Goal: Transaction & Acquisition: Obtain resource

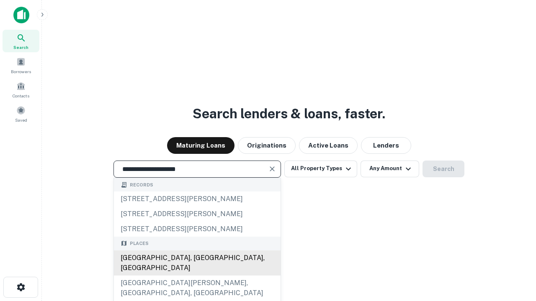
click at [197, 276] on div "[GEOGRAPHIC_DATA], [GEOGRAPHIC_DATA], [GEOGRAPHIC_DATA]" at bounding box center [197, 263] width 167 height 25
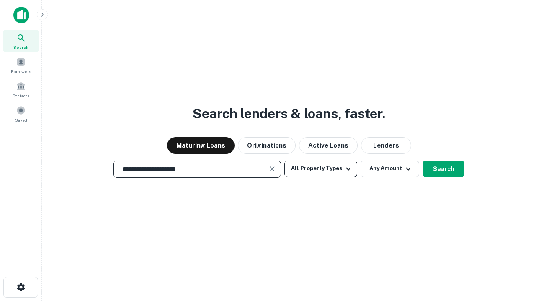
type input "**********"
click at [321, 169] on button "All Property Types" at bounding box center [320, 169] width 73 height 17
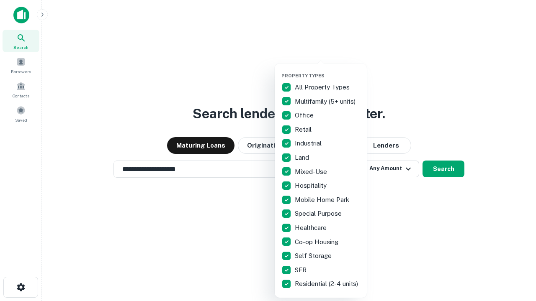
click at [327, 70] on button "button" at bounding box center [327, 70] width 92 height 0
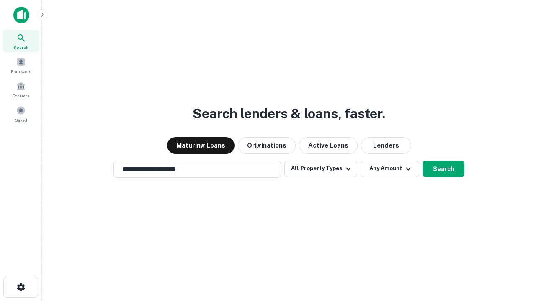
scroll to position [13, 0]
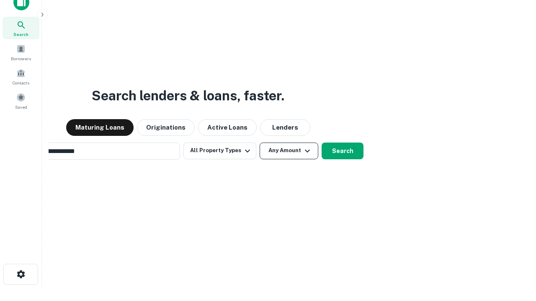
click at [260, 143] on button "Any Amount" at bounding box center [289, 151] width 59 height 17
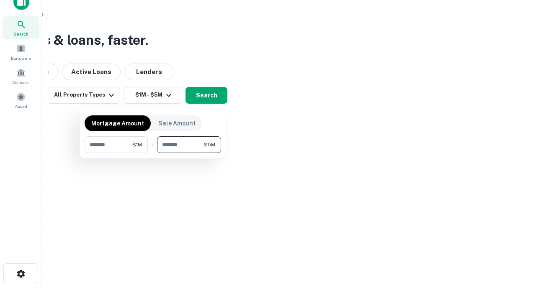
type input "*******"
click at [153, 153] on button "button" at bounding box center [153, 153] width 136 height 0
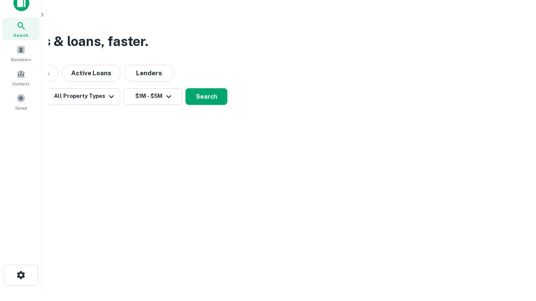
scroll to position [5, 154]
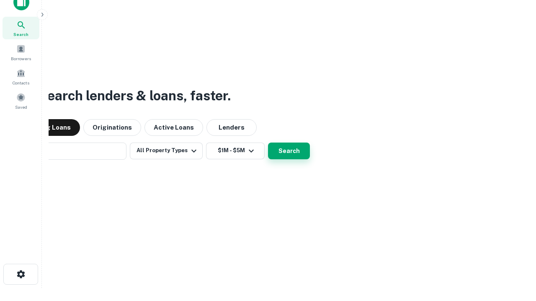
click at [268, 143] on button "Search" at bounding box center [289, 151] width 42 height 17
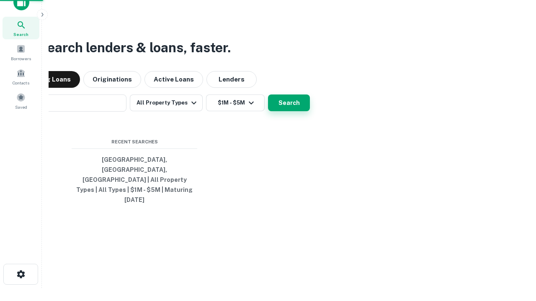
scroll to position [22, 237]
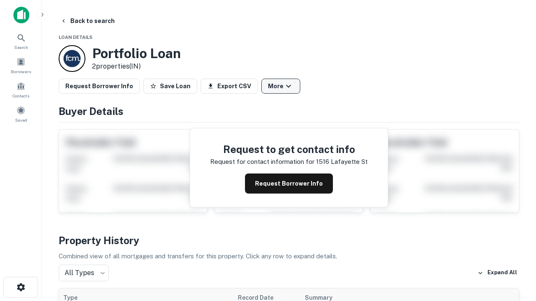
click at [280, 86] on button "More" at bounding box center [280, 86] width 39 height 15
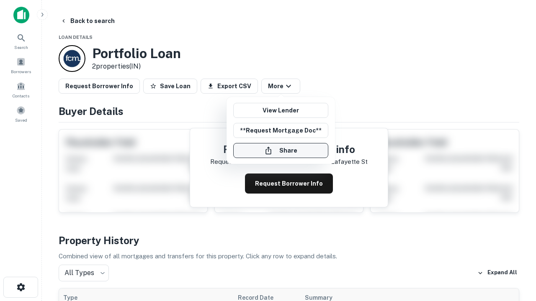
click at [280, 151] on button "Share" at bounding box center [280, 150] width 95 height 15
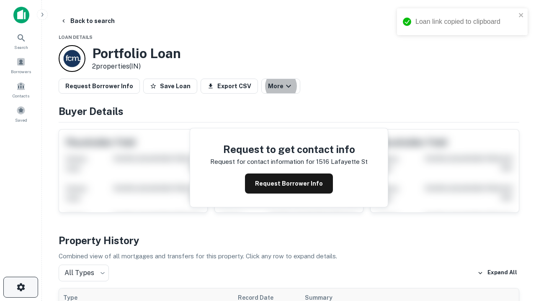
click at [21, 288] on icon "button" at bounding box center [21, 288] width 10 height 10
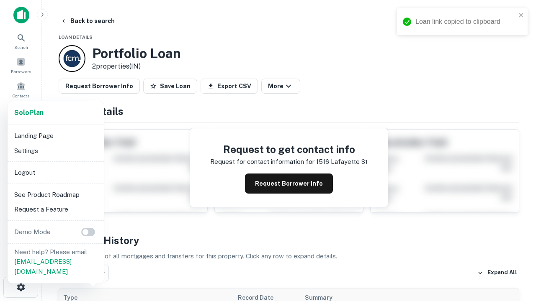
click at [55, 172] on li "Logout" at bounding box center [56, 172] width 90 height 15
